Goal: Transaction & Acquisition: Purchase product/service

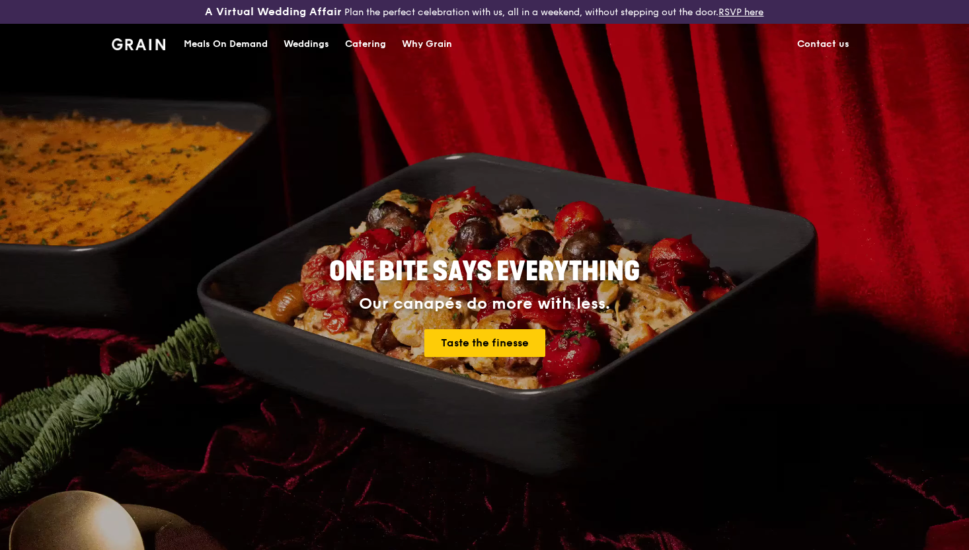
click at [365, 40] on div "Catering" at bounding box center [365, 44] width 41 height 40
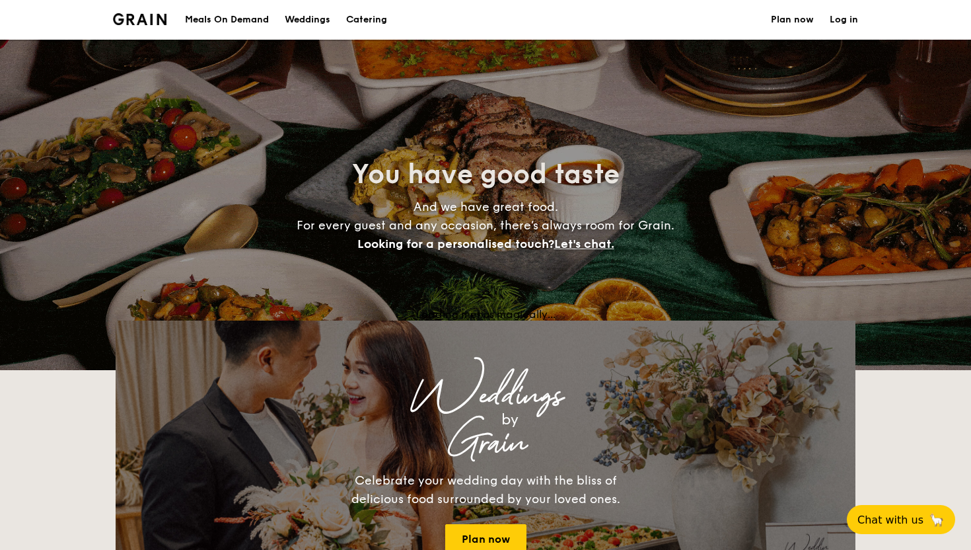
select select
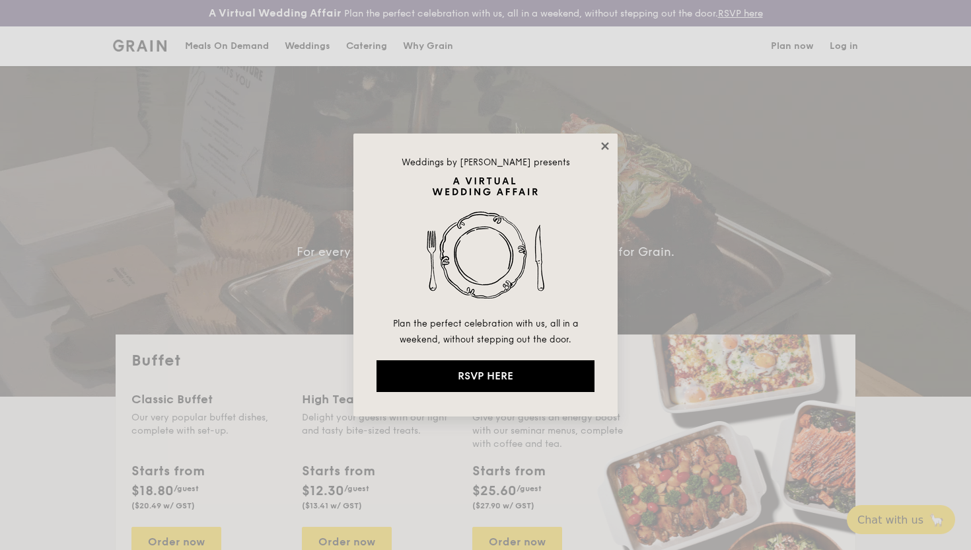
click at [606, 144] on icon at bounding box center [604, 145] width 7 height 7
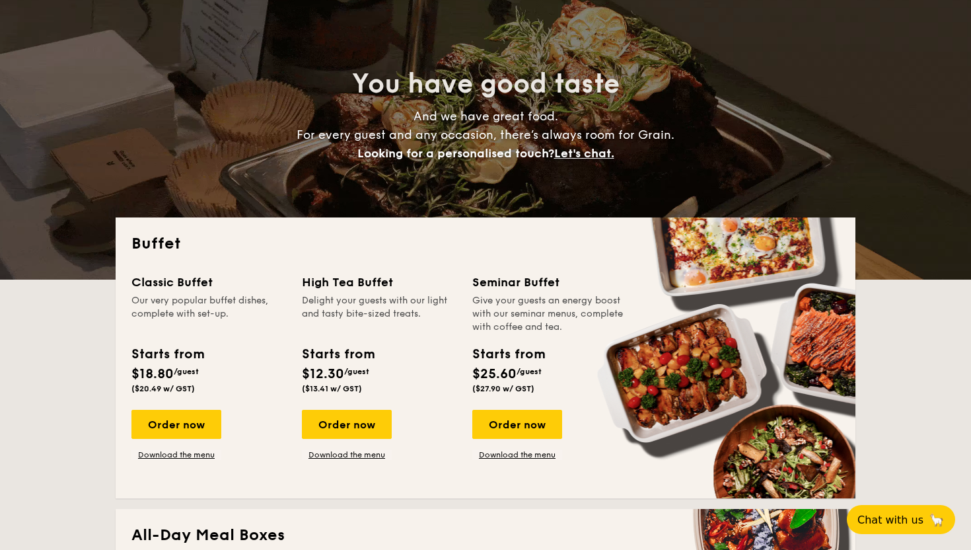
scroll to position [120, 0]
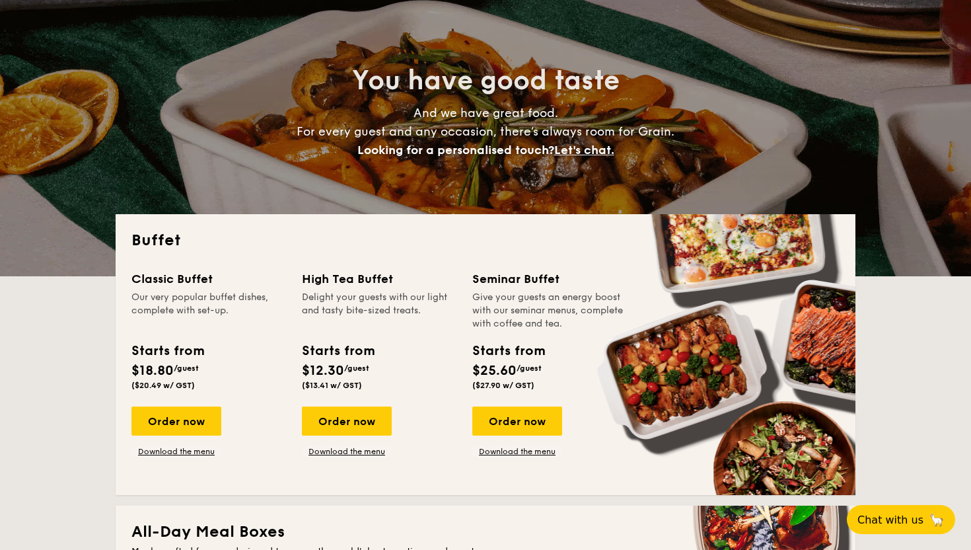
click at [151, 387] on span "($20.49 w/ GST)" at bounding box center [162, 385] width 63 height 9
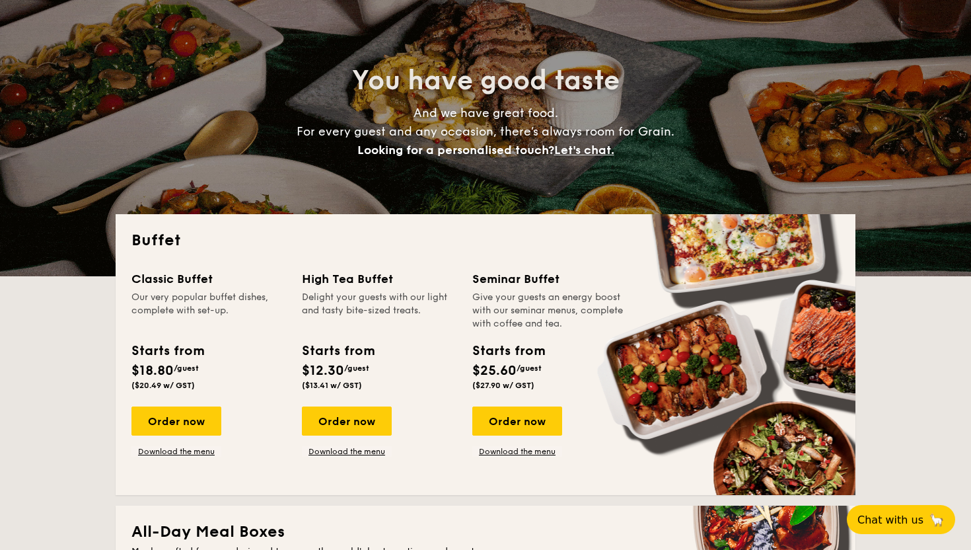
drag, startPoint x: 144, startPoint y: 356, endPoint x: 188, endPoint y: 363, distance: 44.9
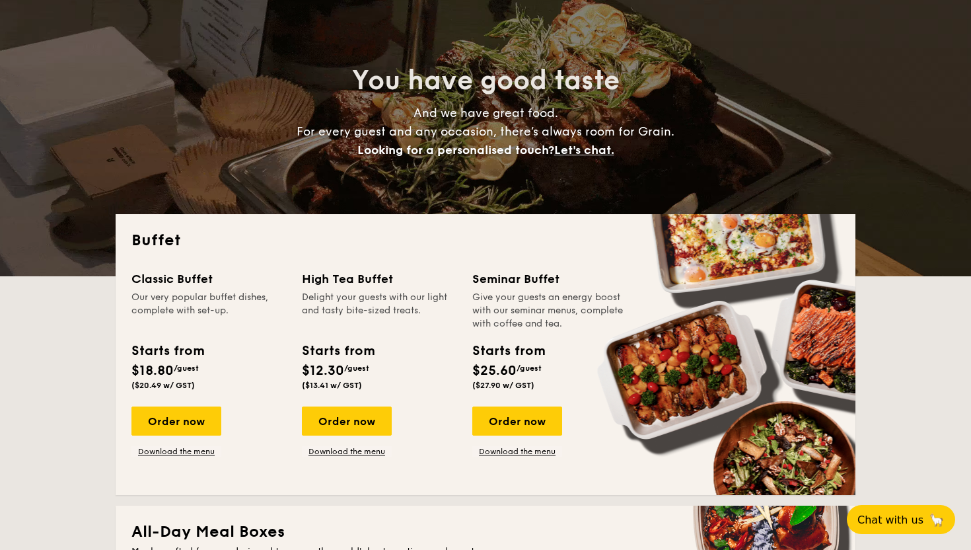
click at [188, 363] on div "Starts from $18.80 /guest ($20.49 w/ GST)" at bounding box center [167, 365] width 72 height 49
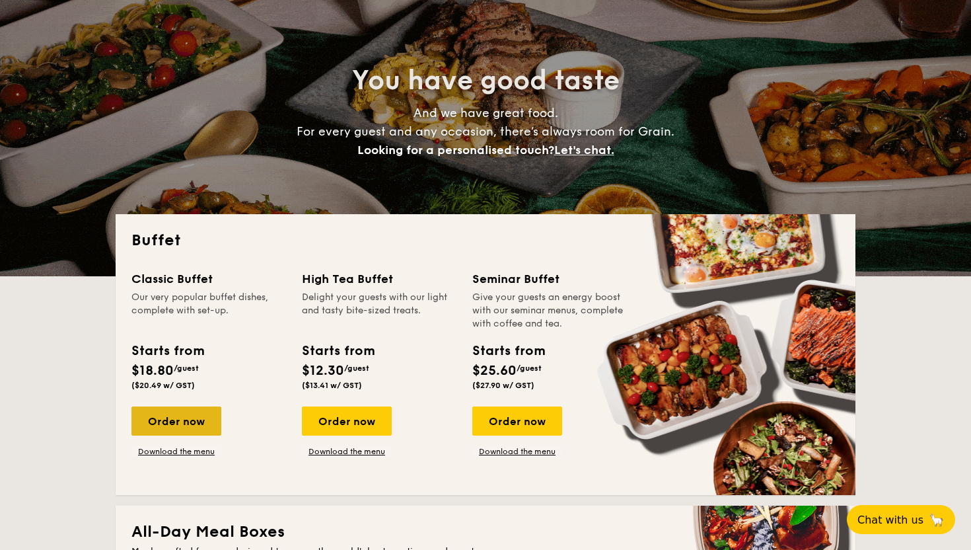
click at [186, 419] on div "Order now" at bounding box center [176, 420] width 90 height 29
